Goal: Communication & Community: Answer question/provide support

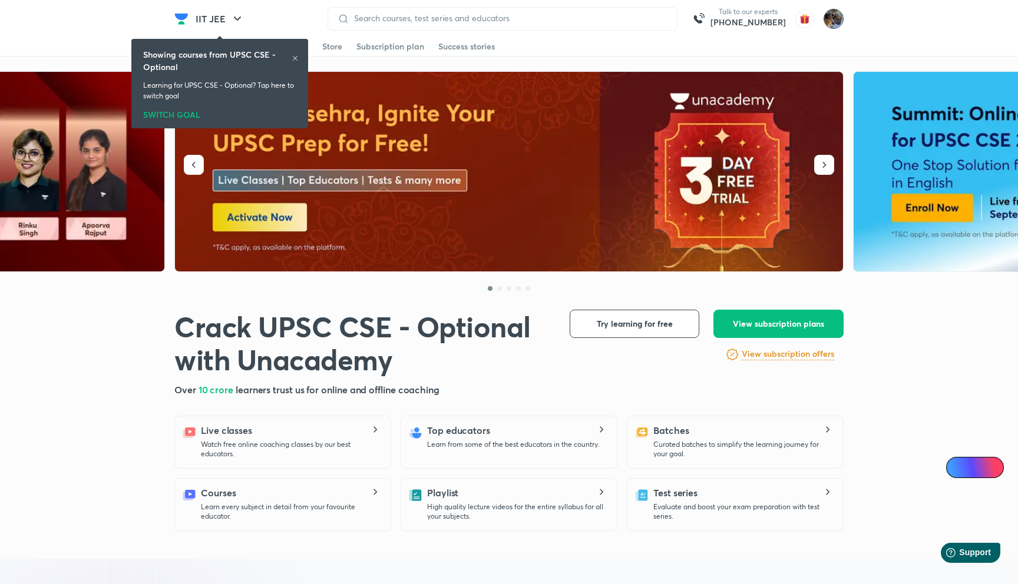
click at [839, 18] on img at bounding box center [833, 19] width 20 height 20
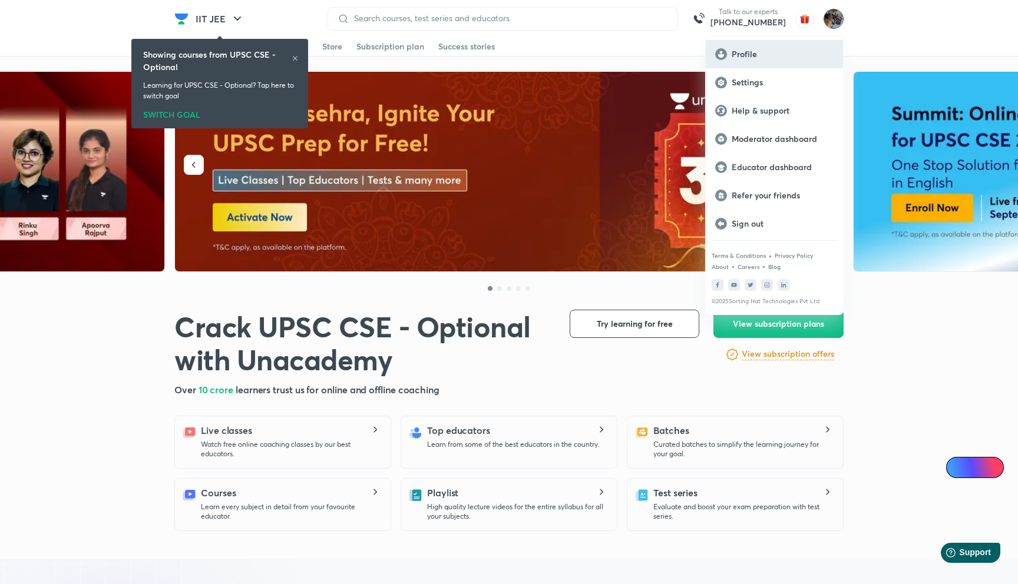
click at [775, 55] on p "Profile" at bounding box center [783, 54] width 102 height 11
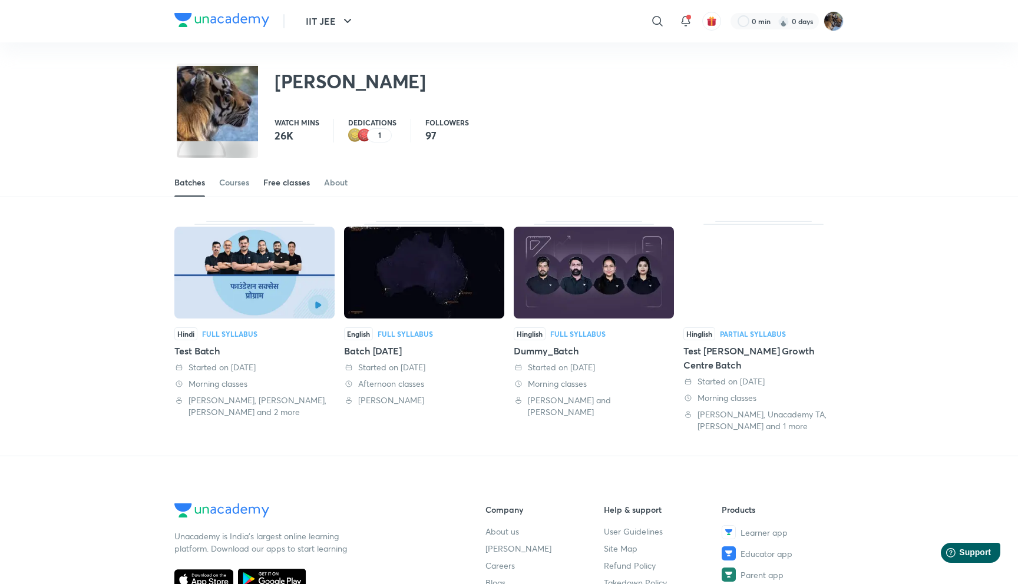
click at [302, 187] on div "Free classes" at bounding box center [286, 183] width 47 height 12
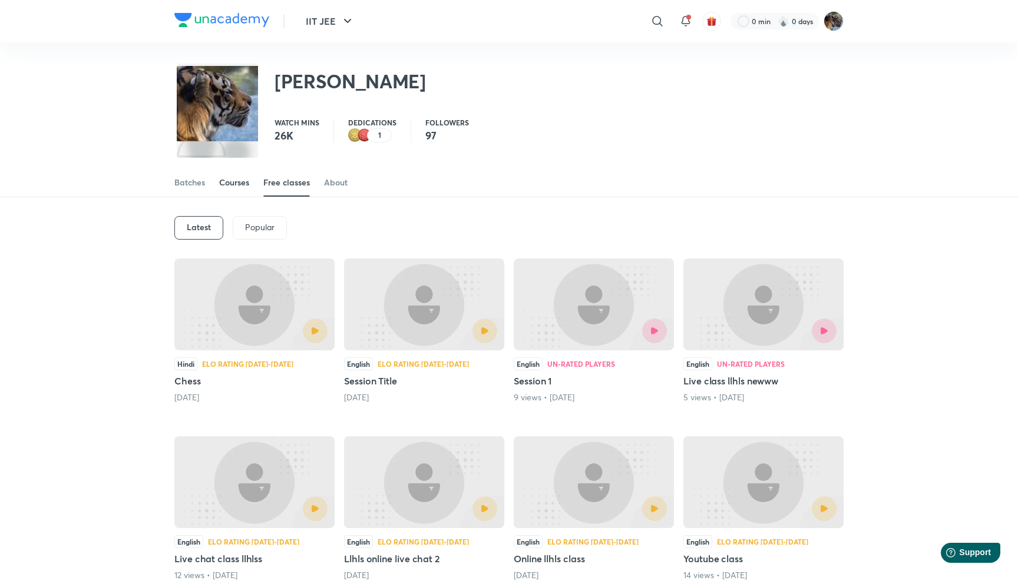
click at [240, 187] on div "Courses" at bounding box center [234, 183] width 30 height 12
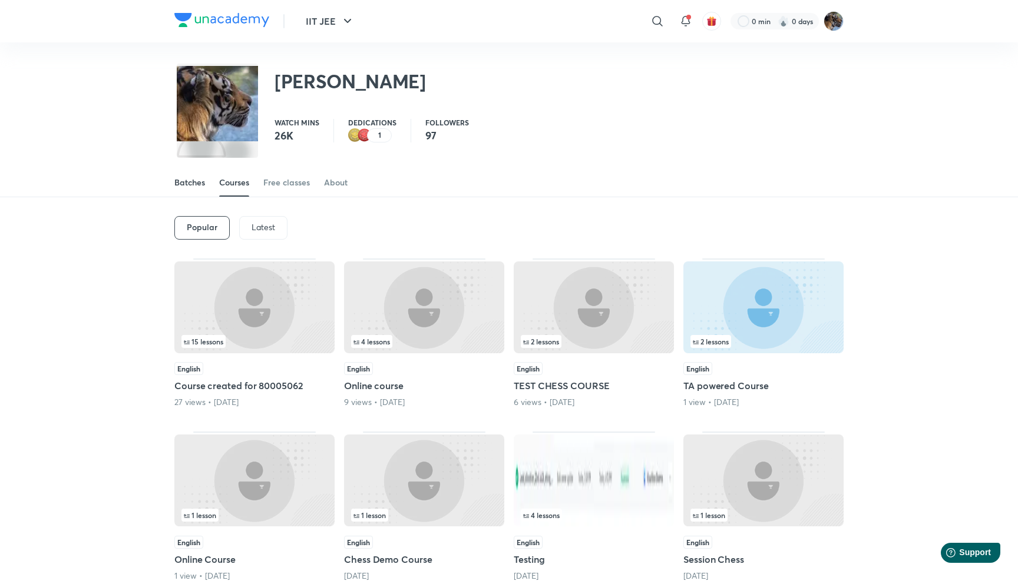
click at [191, 185] on div "Batches" at bounding box center [189, 183] width 31 height 12
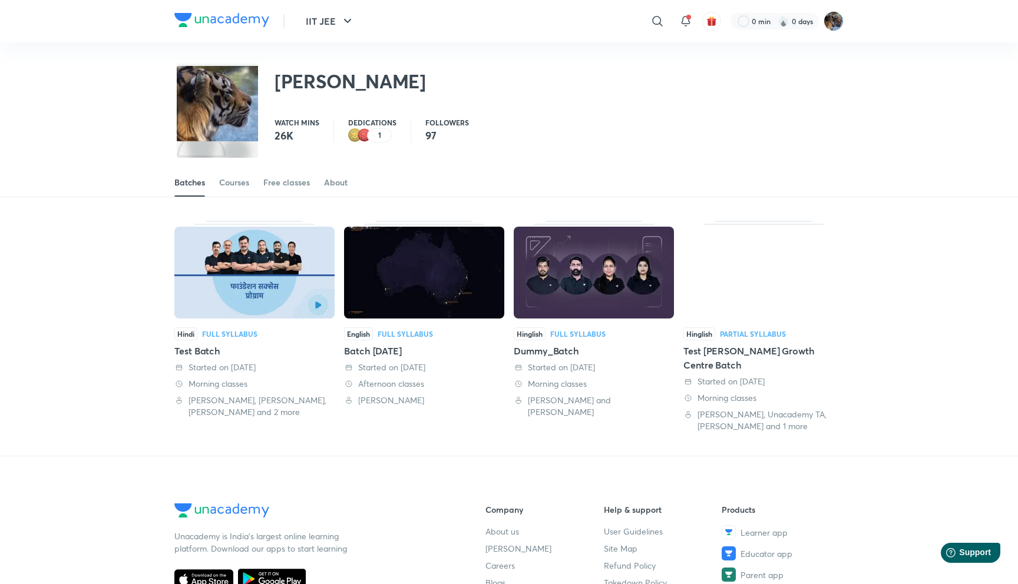
click at [381, 133] on div "1" at bounding box center [379, 135] width 25 height 14
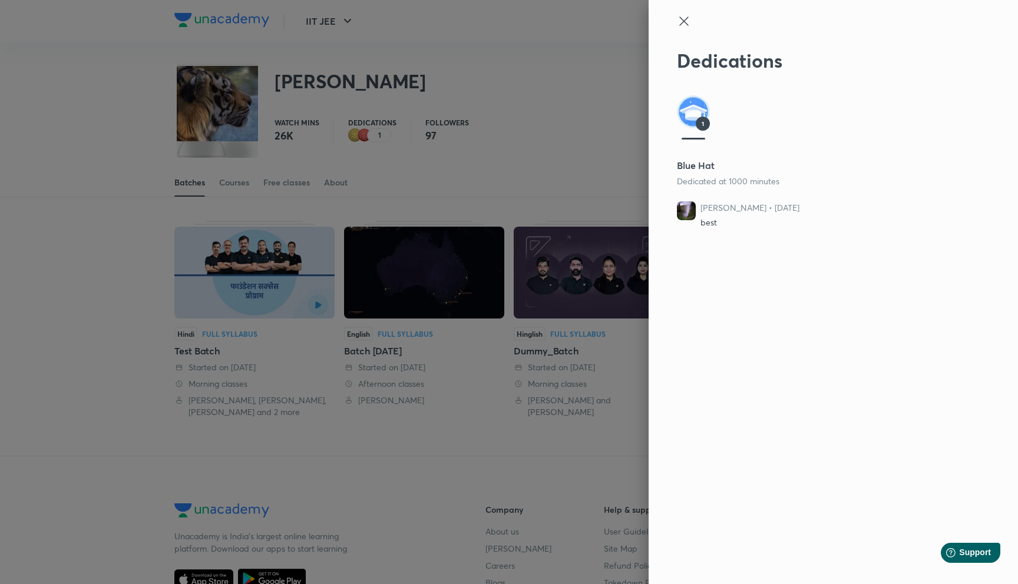
click at [685, 17] on icon at bounding box center [684, 21] width 14 height 14
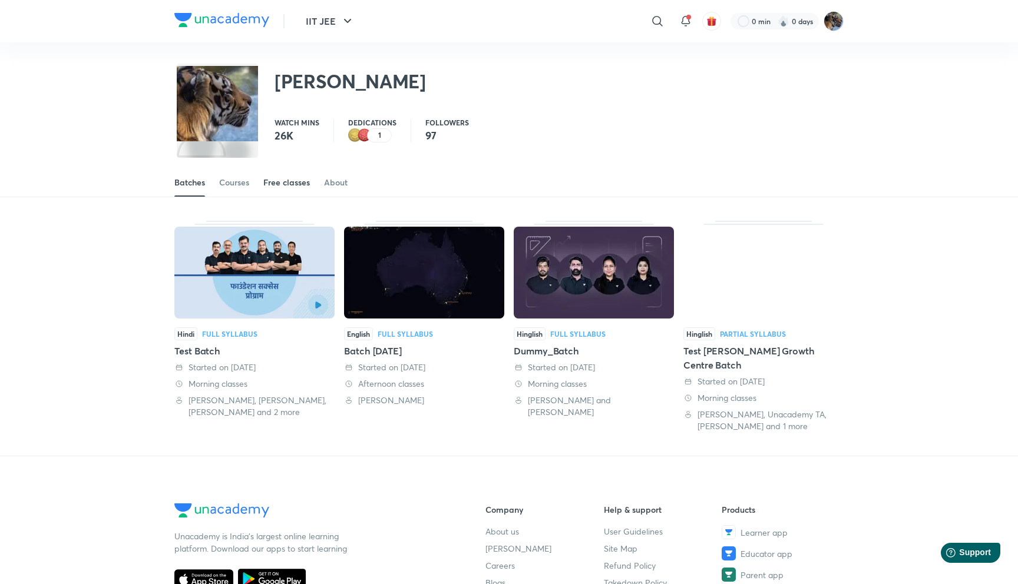
click at [289, 177] on div "Free classes" at bounding box center [286, 183] width 47 height 12
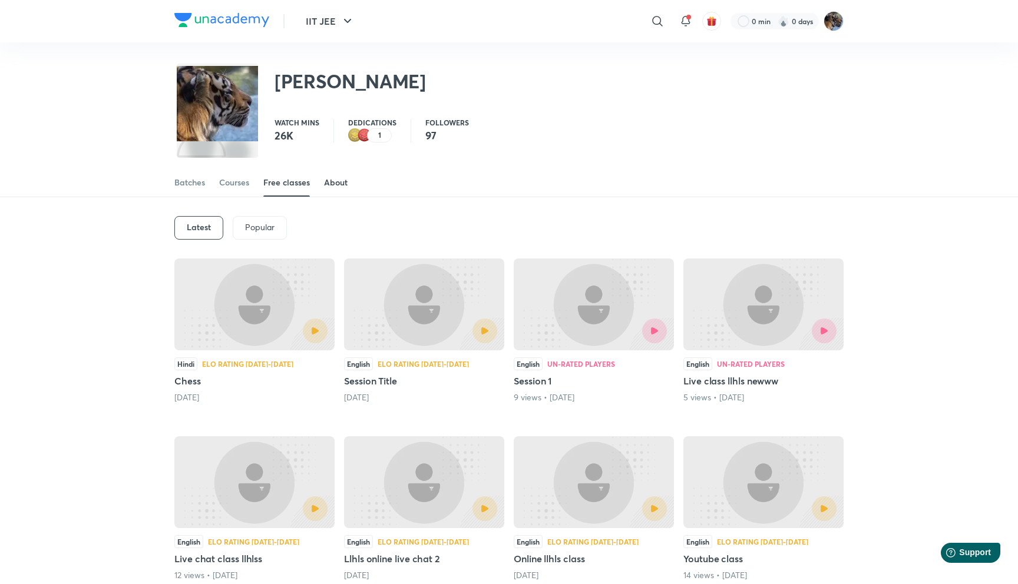
click at [343, 176] on link "About" at bounding box center [336, 182] width 24 height 28
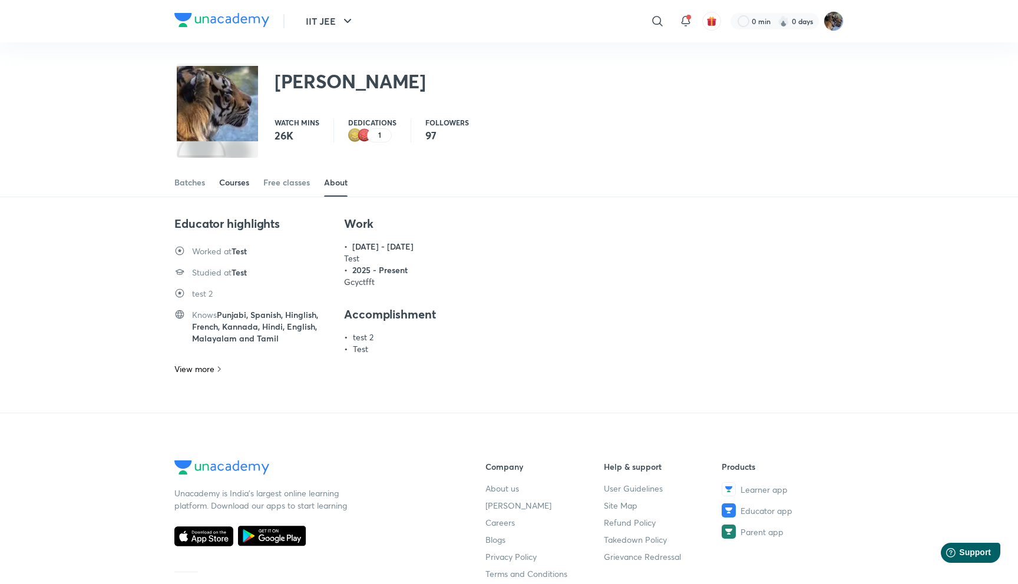
click at [242, 181] on div "Courses" at bounding box center [234, 183] width 30 height 12
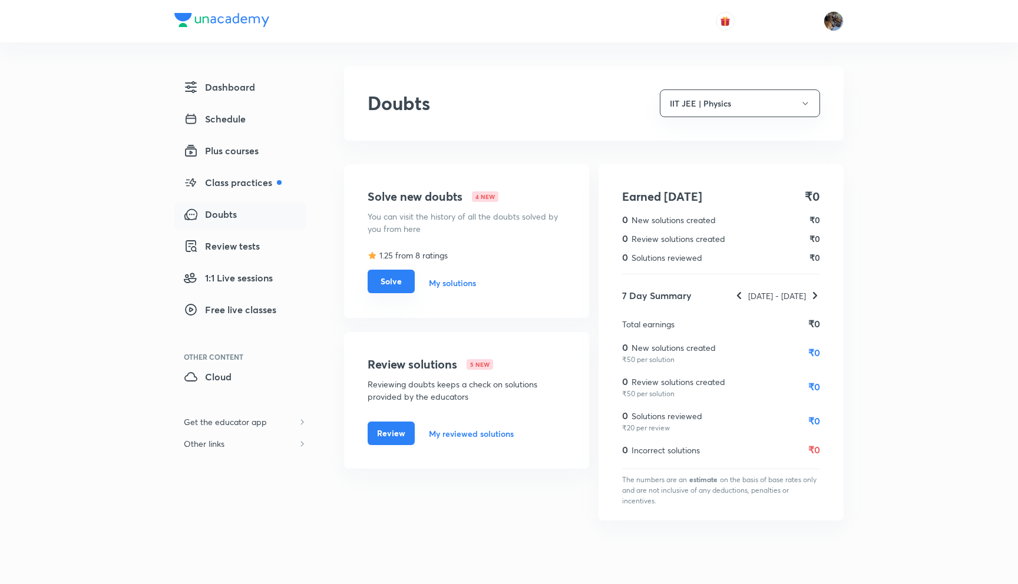
click at [386, 285] on button "Solve" at bounding box center [391, 282] width 47 height 24
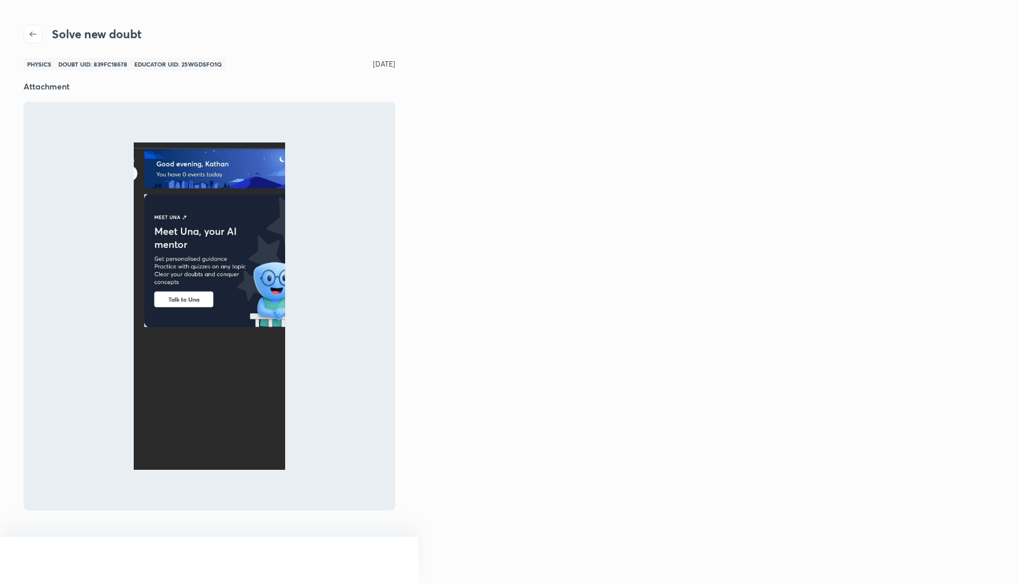
scroll to position [2, 0]
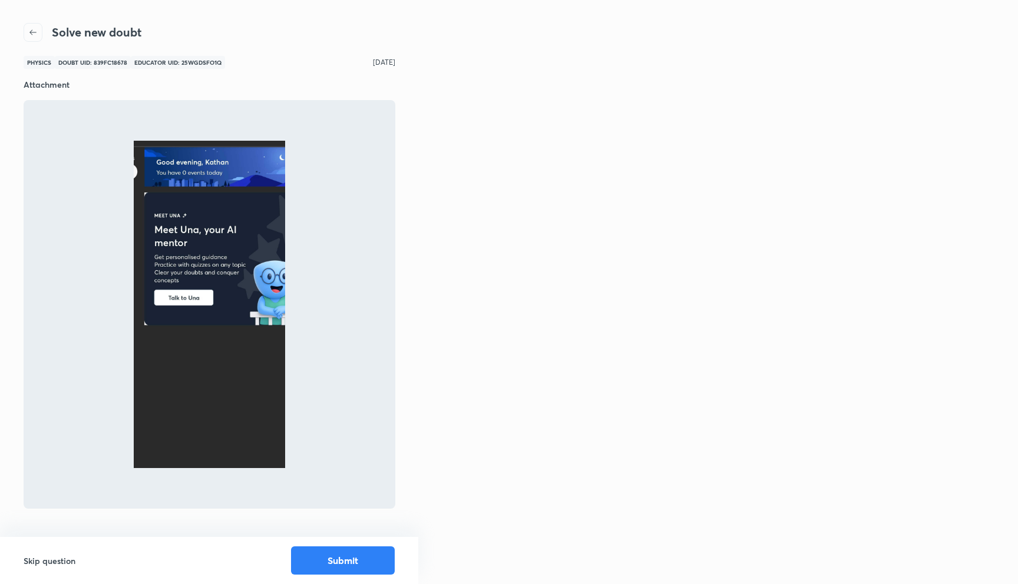
click at [37, 30] on icon "button" at bounding box center [32, 32] width 9 height 9
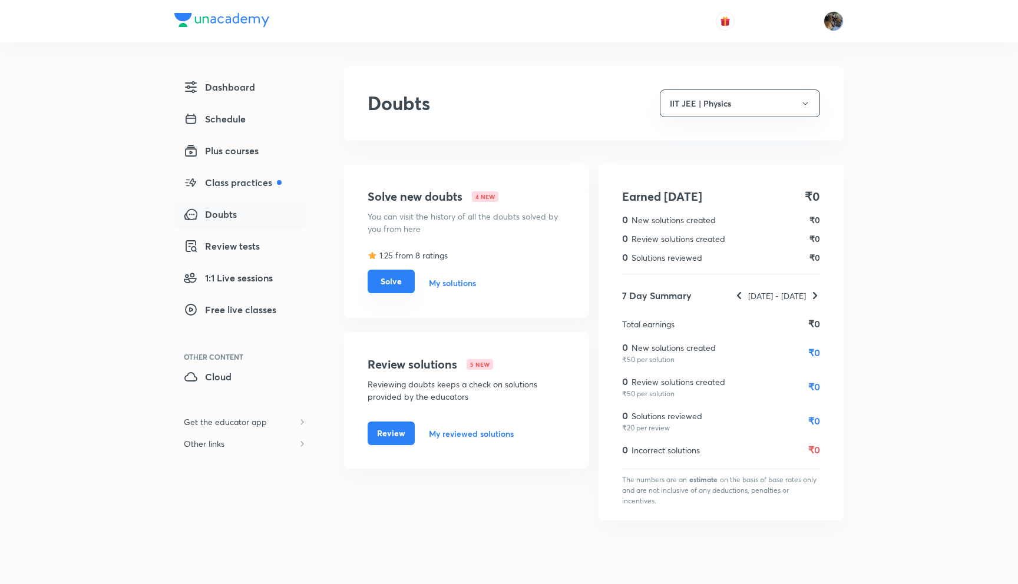
click at [396, 282] on button "Solve" at bounding box center [391, 282] width 47 height 24
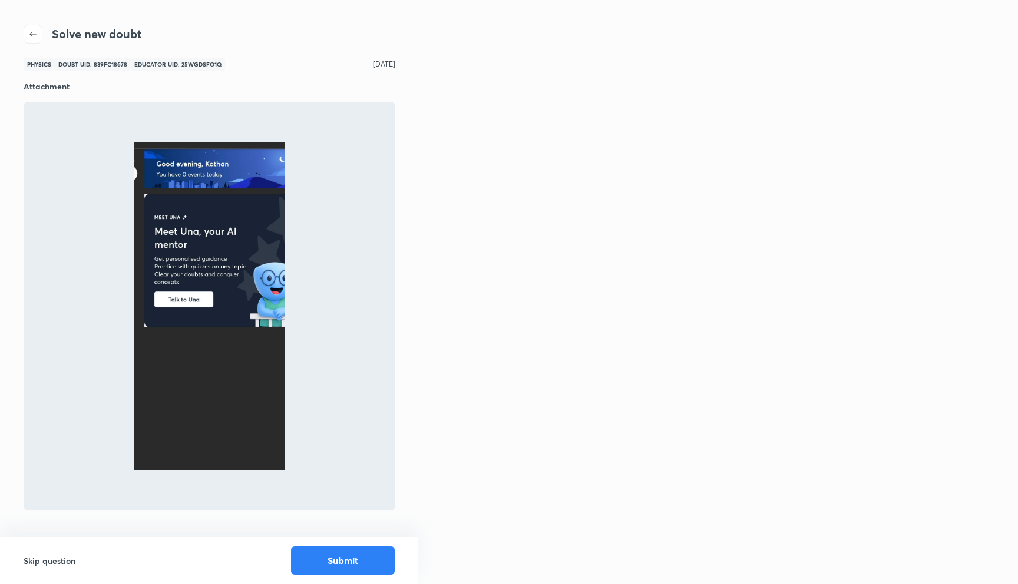
click at [58, 563] on h6 "Skip question" at bounding box center [50, 561] width 52 height 12
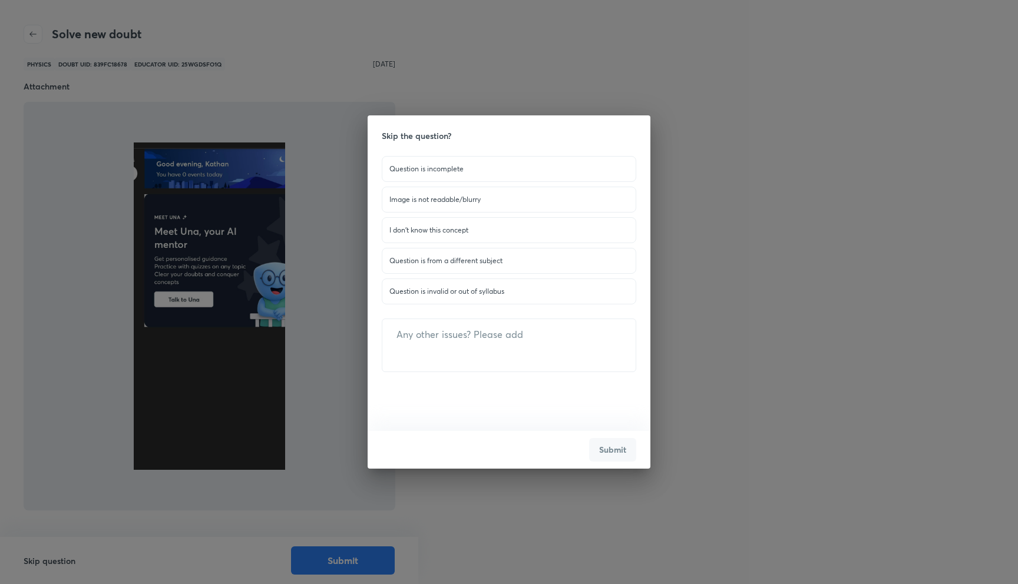
click at [483, 289] on p "Question is invalid or out of syllabus" at bounding box center [508, 291] width 239 height 11
click at [540, 230] on p "I don't know this concept" at bounding box center [508, 230] width 239 height 11
click at [617, 451] on button "Submit" at bounding box center [612, 449] width 47 height 24
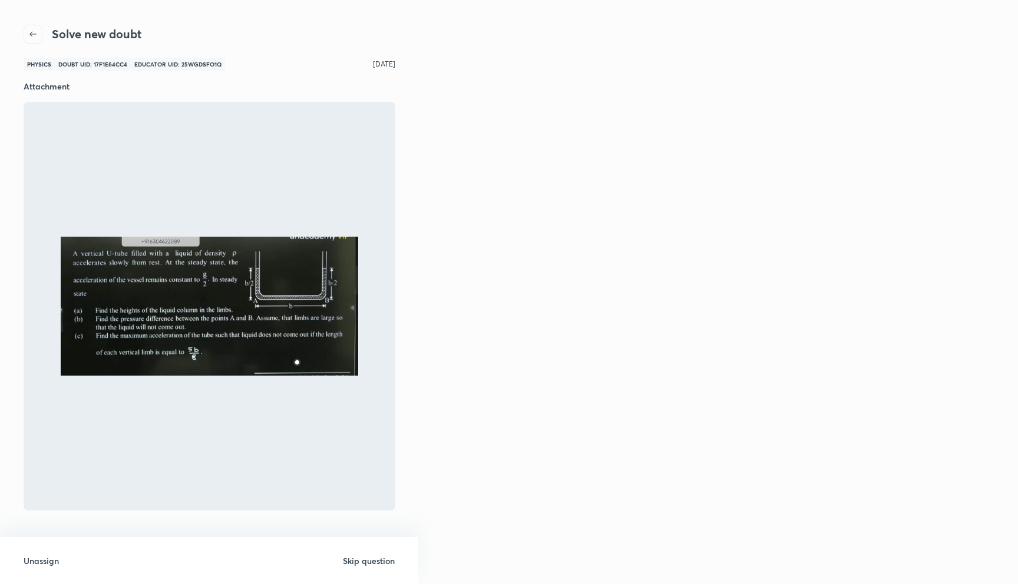
click at [38, 33] on span "button" at bounding box center [33, 33] width 18 height 9
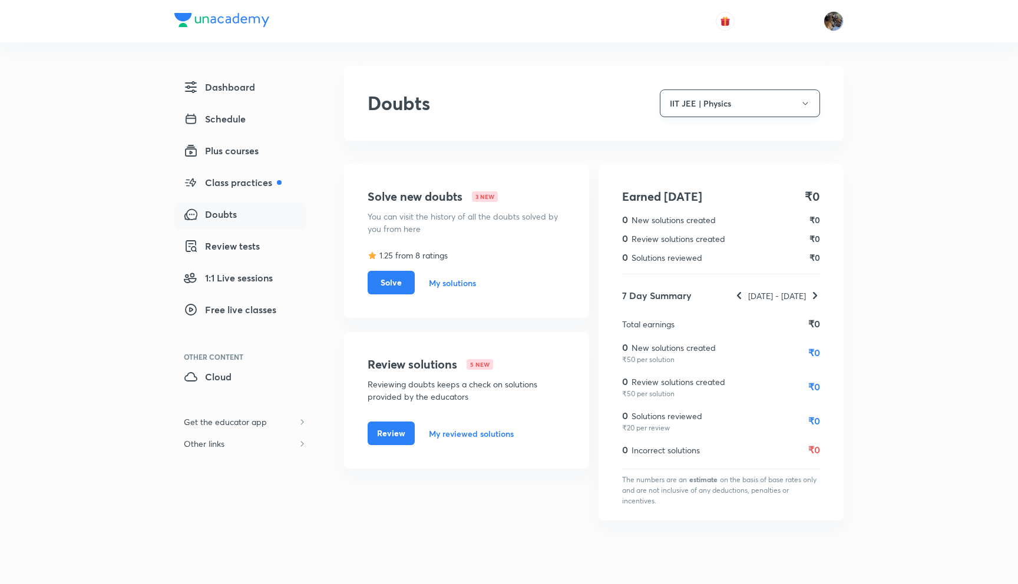
click at [723, 101] on button "IIT JEE | Physics" at bounding box center [740, 104] width 160 height 28
click at [723, 101] on div at bounding box center [509, 292] width 1018 height 584
click at [234, 122] on span "Schedule" at bounding box center [215, 119] width 62 height 14
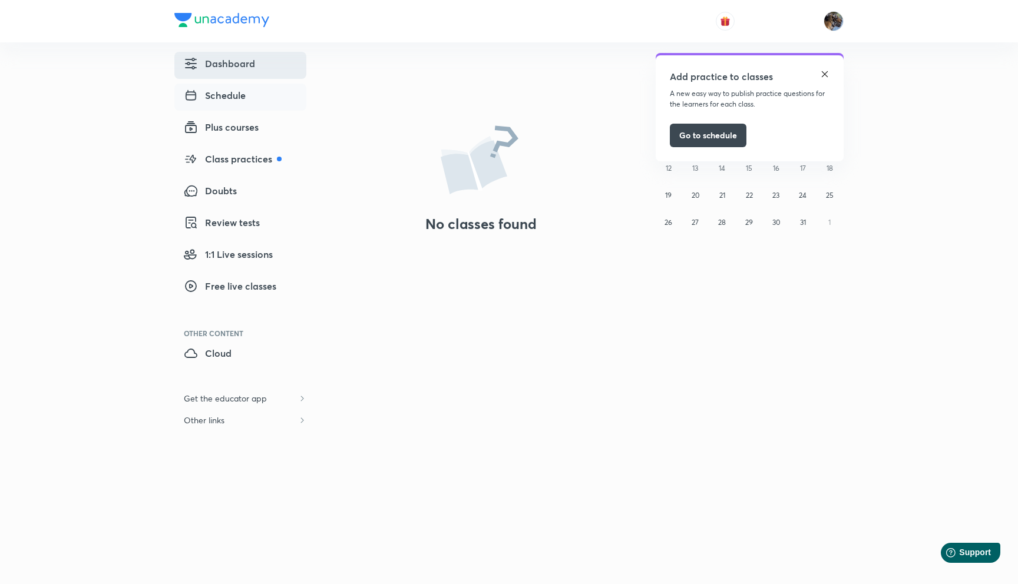
click at [239, 64] on span "Dashboard" at bounding box center [219, 64] width 71 height 14
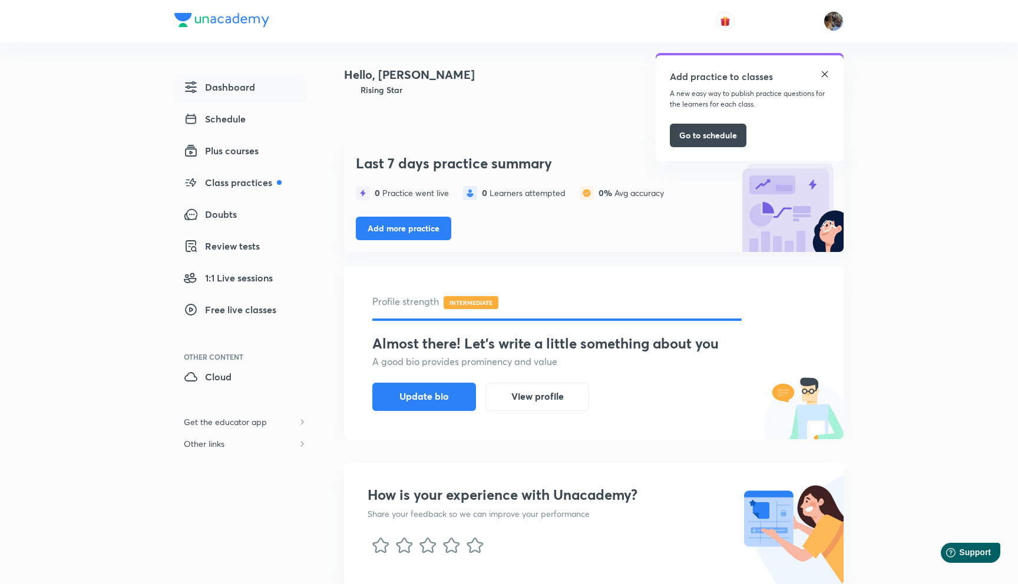
click at [820, 70] on img at bounding box center [824, 74] width 9 height 9
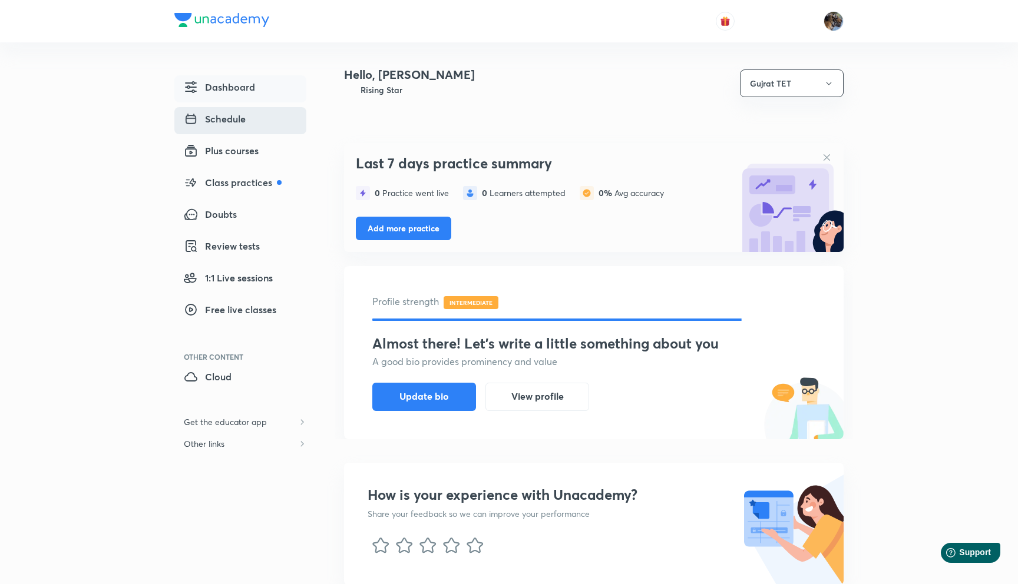
click at [238, 124] on span "Schedule" at bounding box center [215, 119] width 62 height 14
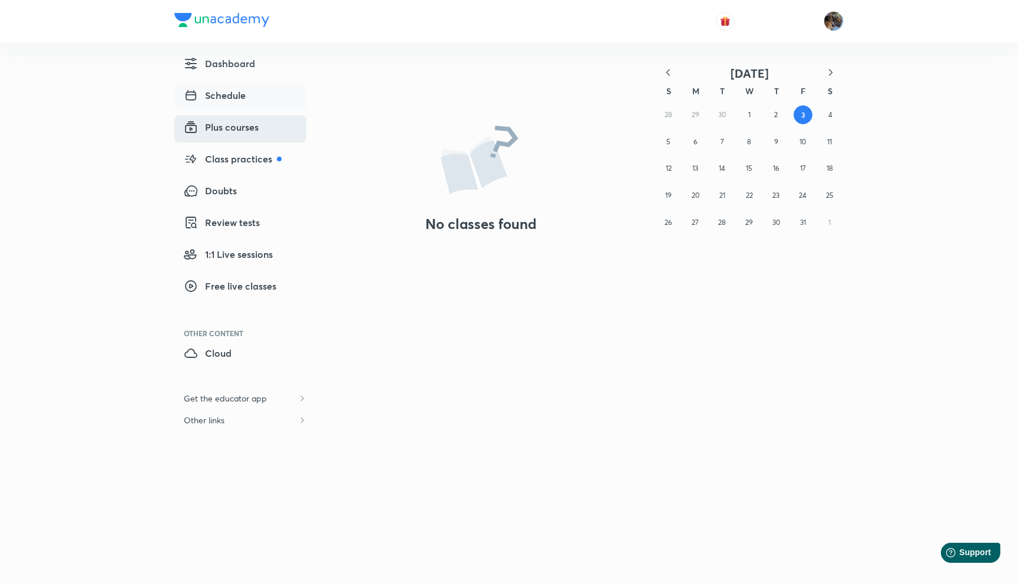
click at [222, 126] on span "Plus courses" at bounding box center [221, 127] width 75 height 14
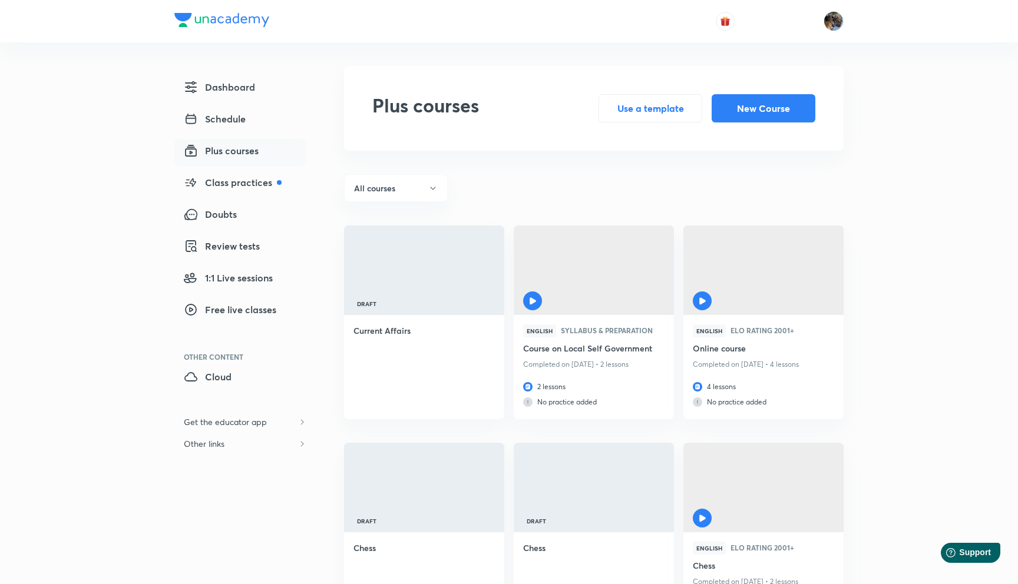
click at [263, 151] on link "Plus courses" at bounding box center [240, 152] width 132 height 27
click at [201, 13] on img at bounding box center [221, 20] width 95 height 14
click at [244, 118] on span "Schedule" at bounding box center [215, 119] width 62 height 14
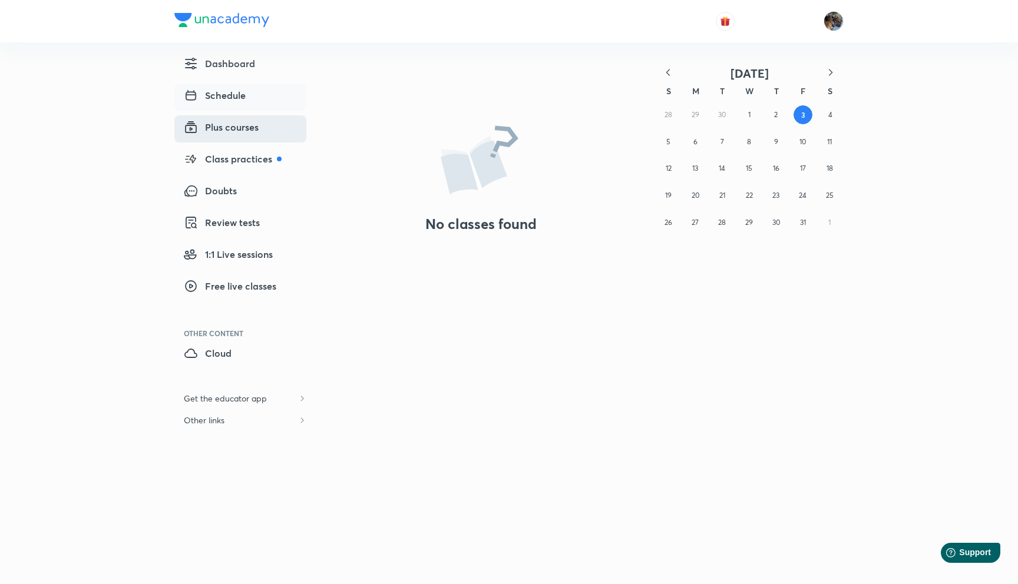
click at [250, 127] on span "Plus courses" at bounding box center [221, 127] width 75 height 14
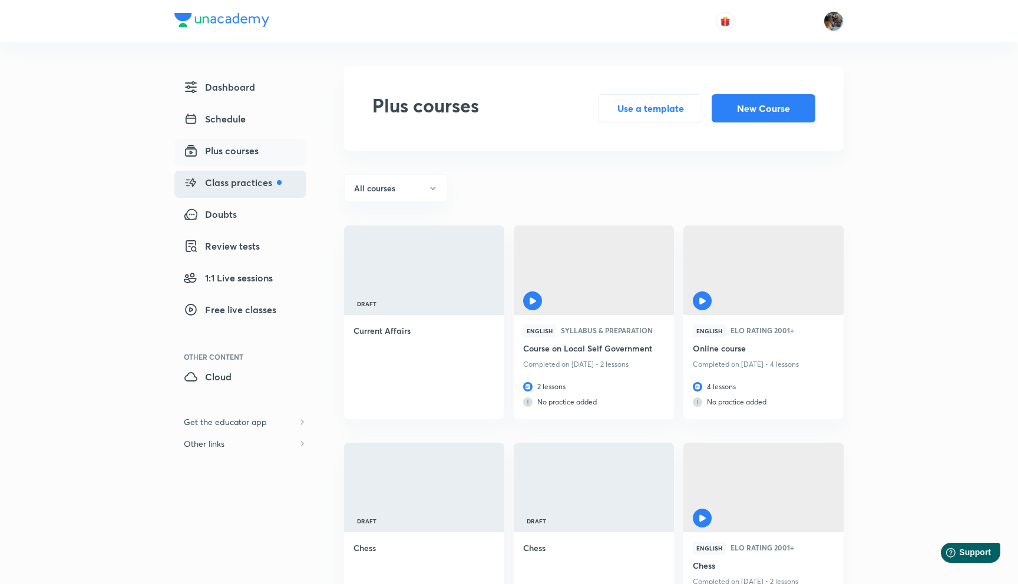
click at [253, 189] on span "Class practices" at bounding box center [233, 183] width 98 height 14
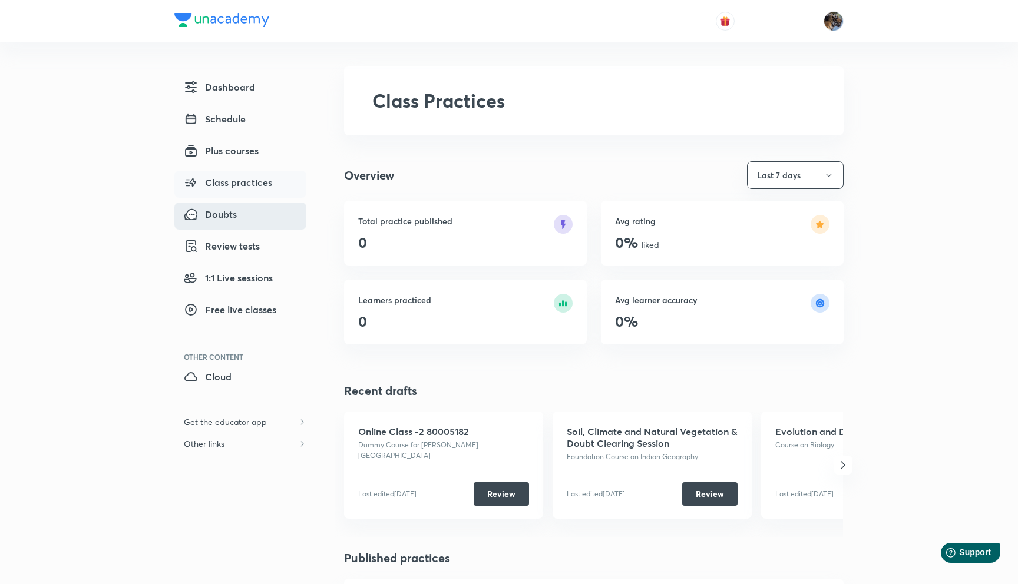
click at [231, 213] on span "Doubts" at bounding box center [210, 214] width 53 height 14
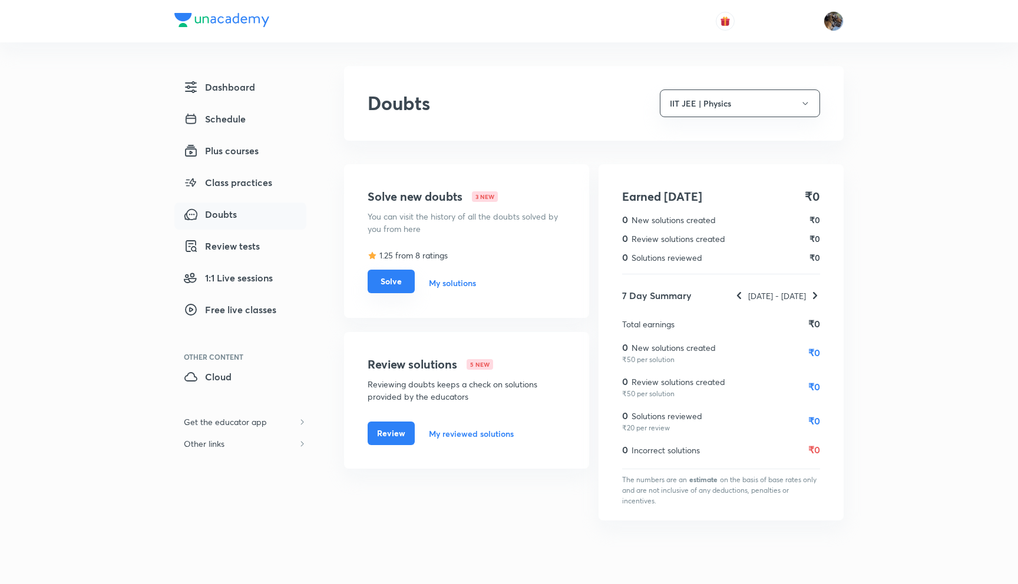
click at [389, 282] on button "Solve" at bounding box center [391, 282] width 47 height 24
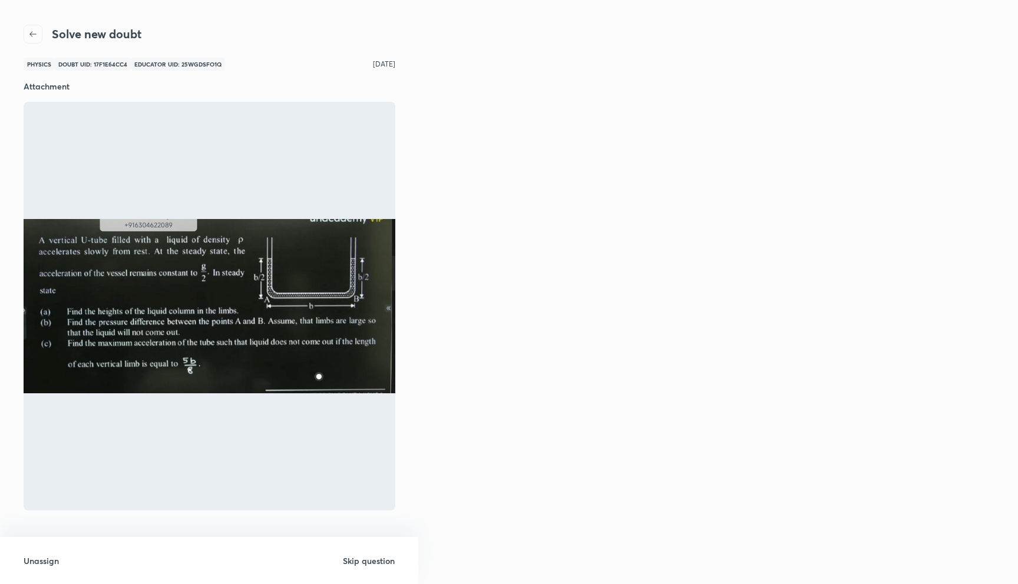
click at [31, 35] on icon "button" at bounding box center [32, 33] width 9 height 9
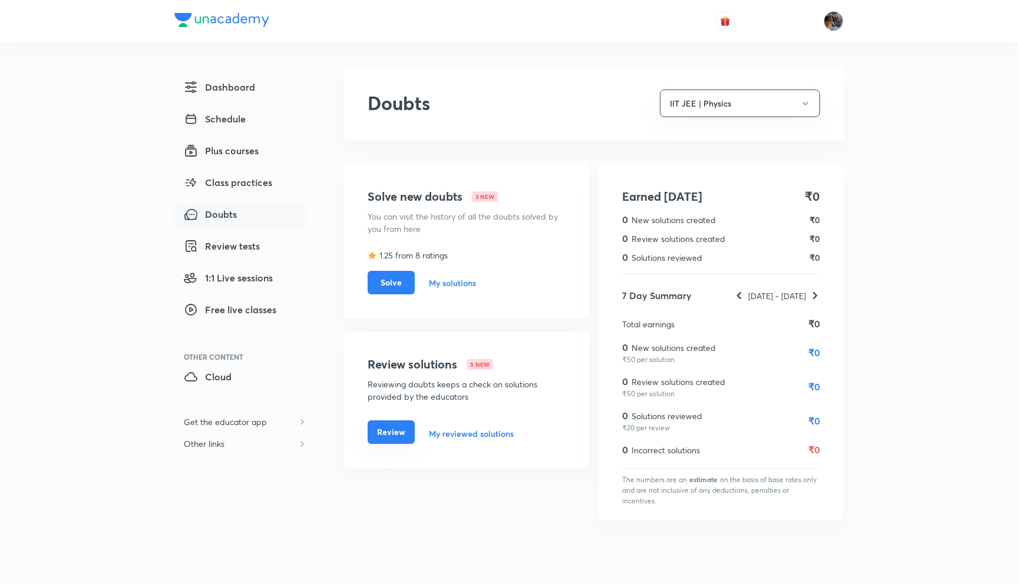
click at [393, 439] on button "Review" at bounding box center [391, 433] width 47 height 24
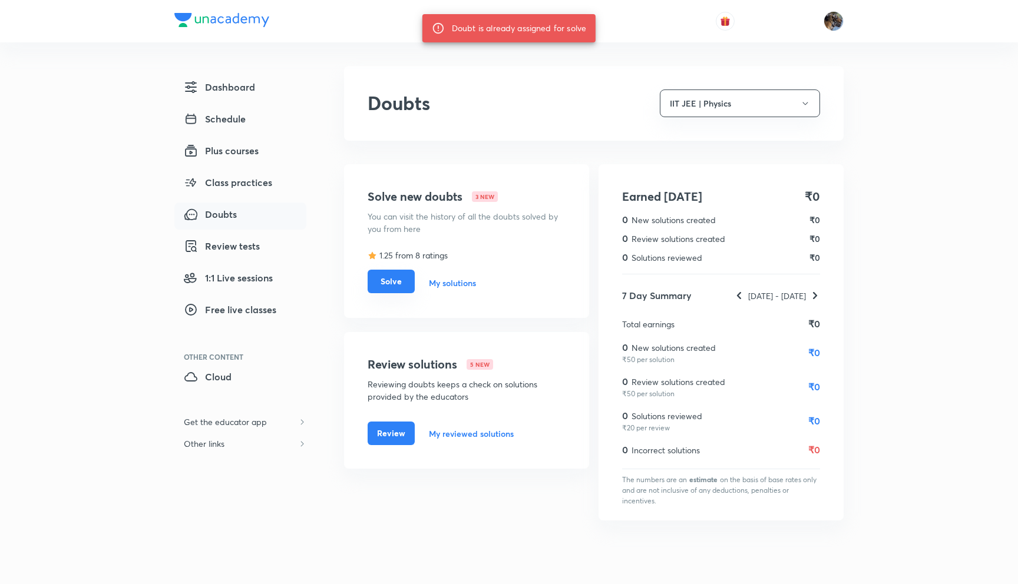
click at [393, 284] on button "Solve" at bounding box center [391, 282] width 47 height 24
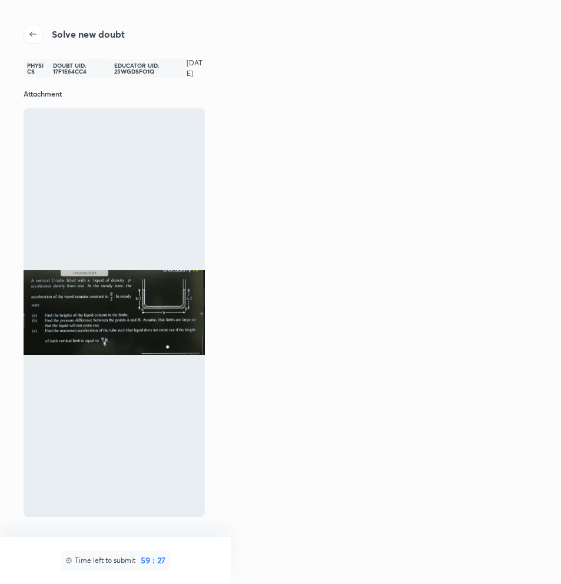
scroll to position [2, 0]
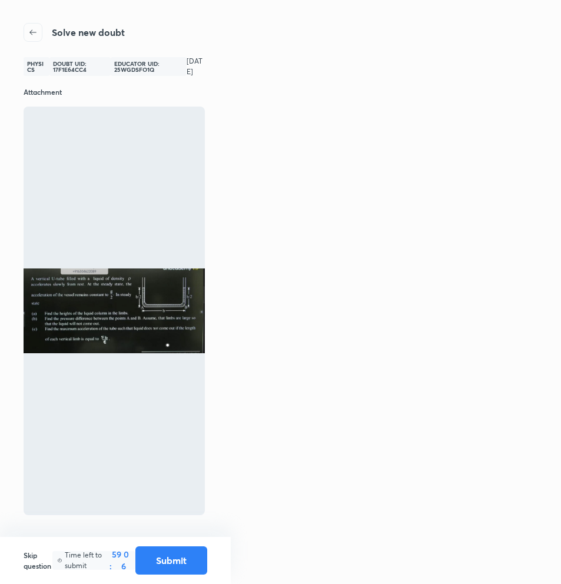
click at [37, 32] on icon "button" at bounding box center [32, 32] width 9 height 9
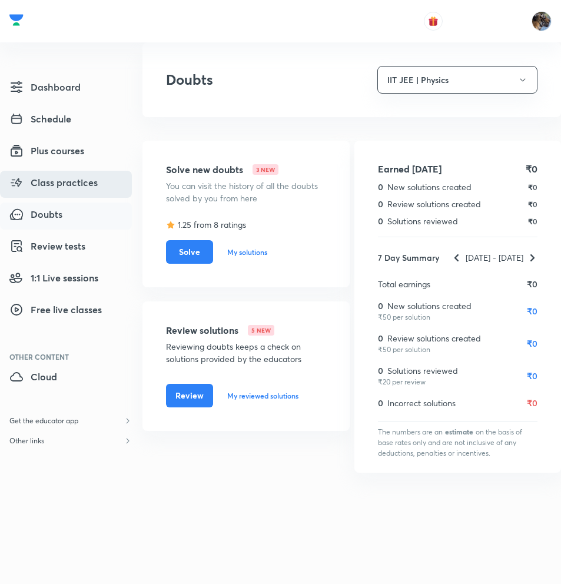
click at [72, 182] on span "Class practices" at bounding box center [53, 183] width 88 height 14
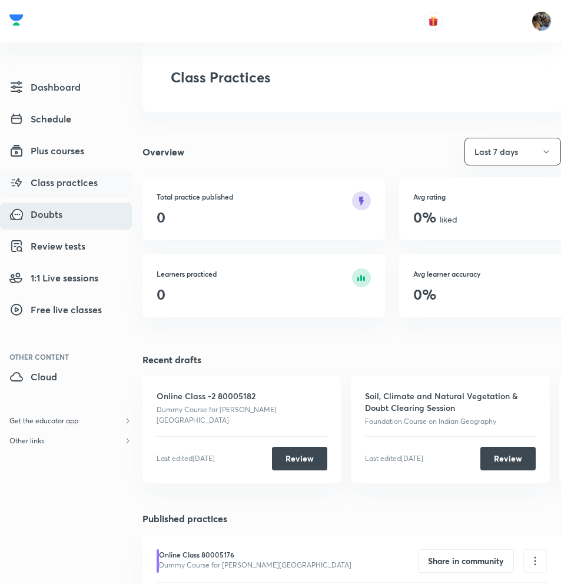
click at [66, 214] on link "Doubts" at bounding box center [66, 216] width 132 height 27
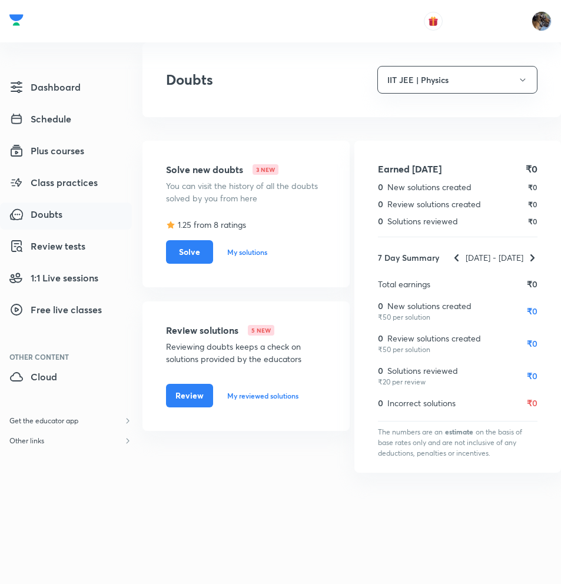
click at [452, 257] on div "29 Sept - 5 Oct, 2025" at bounding box center [495, 258] width 86 height 12
click at [455, 262] on icon at bounding box center [457, 257] width 4 height 7
click at [534, 259] on icon at bounding box center [534, 257] width 7 height 7
click at [56, 219] on span "Doubts" at bounding box center [35, 214] width 53 height 14
click at [195, 256] on button "Solve" at bounding box center [189, 251] width 47 height 24
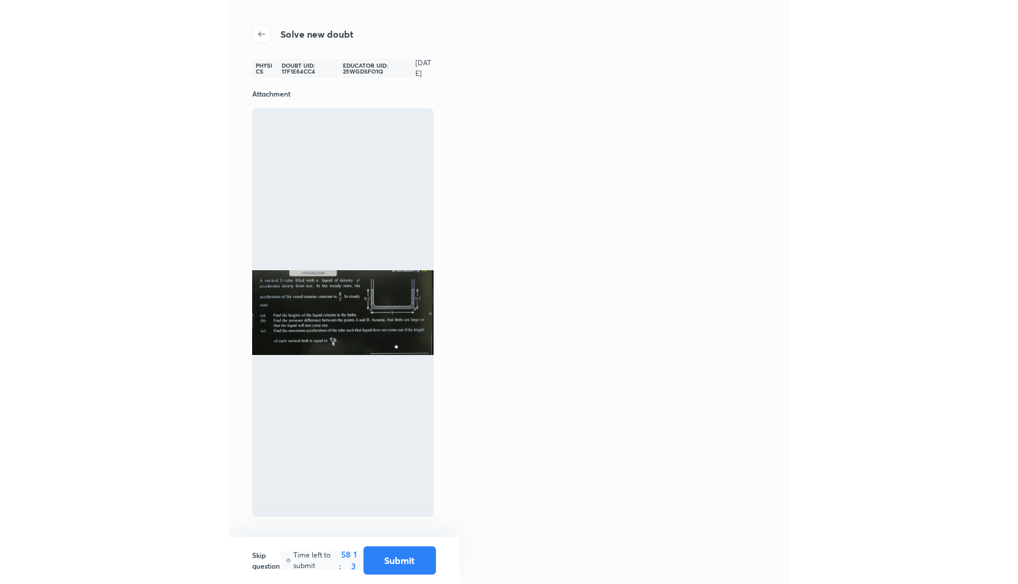
scroll to position [2, 0]
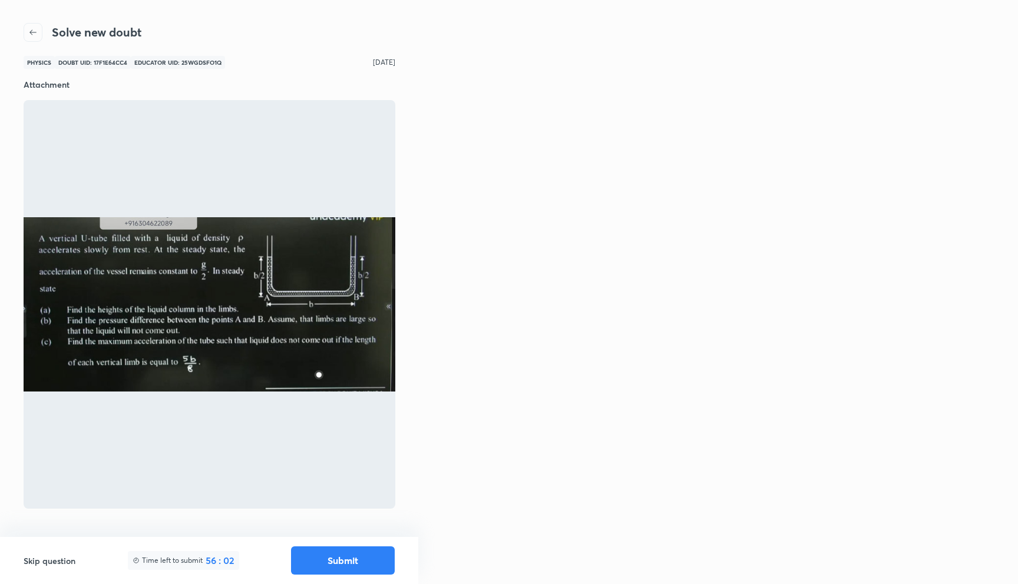
click at [36, 32] on icon "button" at bounding box center [32, 32] width 9 height 9
